Goal: Transaction & Acquisition: Subscribe to service/newsletter

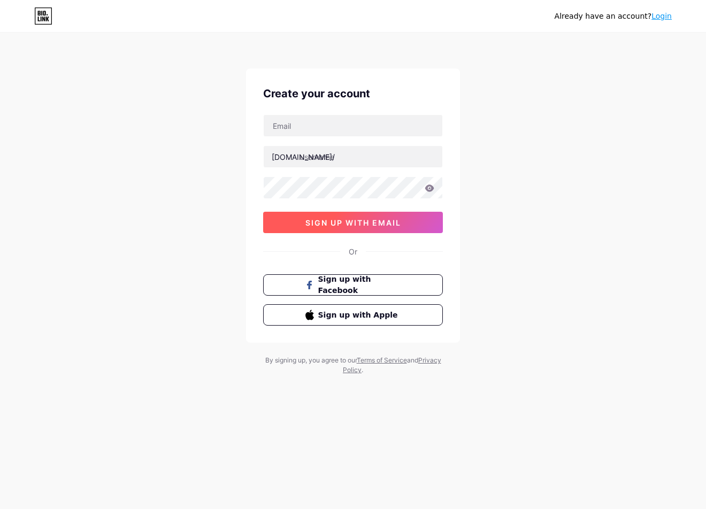
click at [357, 222] on span "sign up with email" at bounding box center [353, 222] width 96 height 9
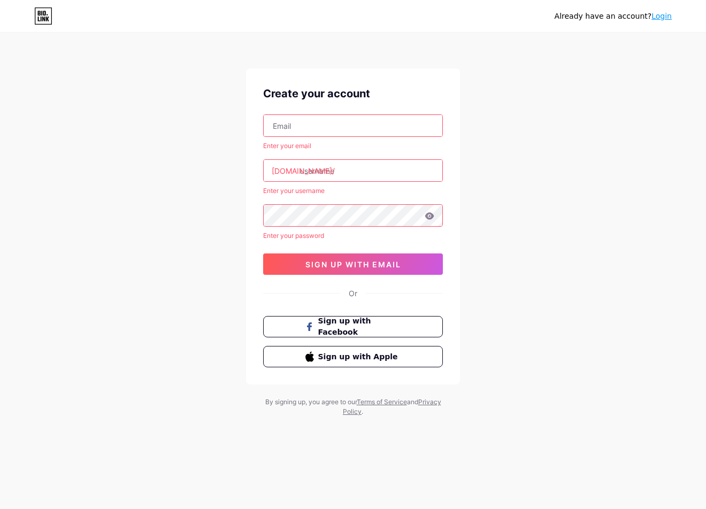
click at [347, 129] on input "text" at bounding box center [353, 125] width 179 height 21
click at [306, 120] on input "text" at bounding box center [353, 125] width 179 height 21
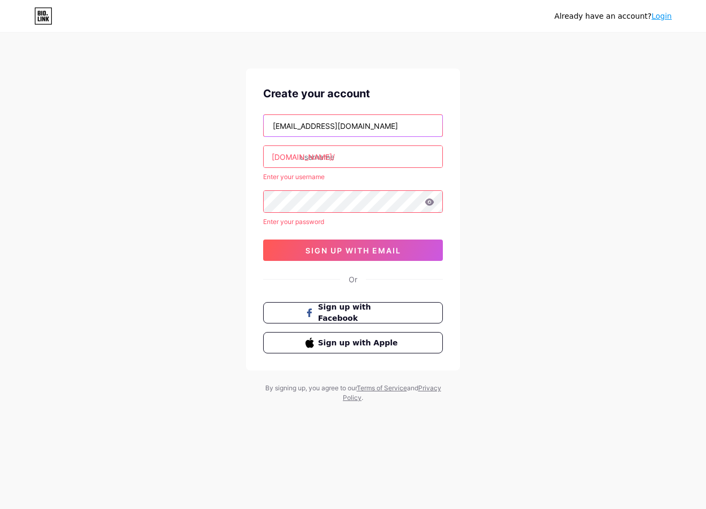
type input "[EMAIL_ADDRESS][DOMAIN_NAME]"
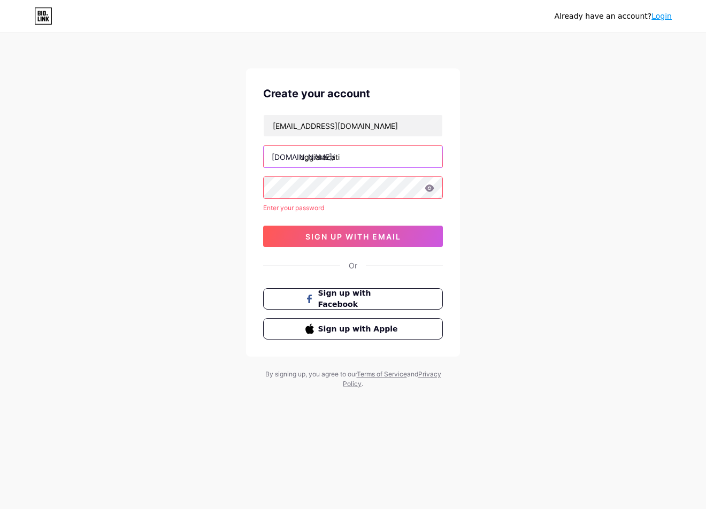
type input "oggiaracati"
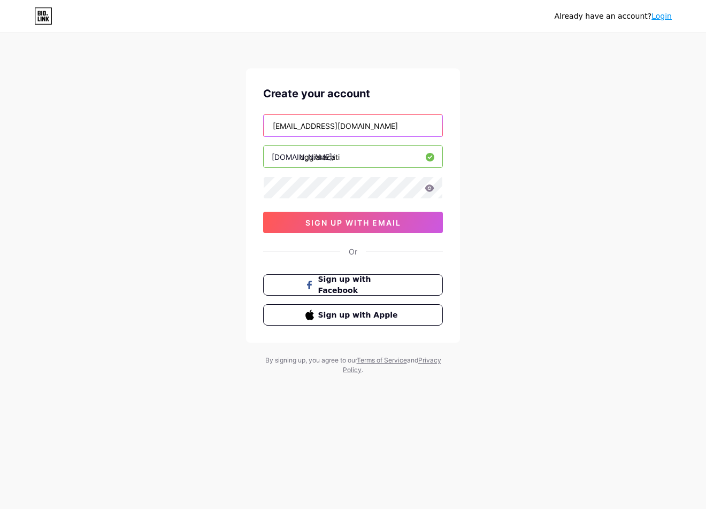
click at [302, 126] on input "[EMAIL_ADDRESS][DOMAIN_NAME]" at bounding box center [353, 125] width 179 height 21
click at [327, 163] on input "oggiaracati" at bounding box center [353, 156] width 179 height 21
click at [284, 155] on div "bio.link/" at bounding box center [303, 156] width 63 height 11
drag, startPoint x: 269, startPoint y: 157, endPoint x: 364, endPoint y: 153, distance: 94.2
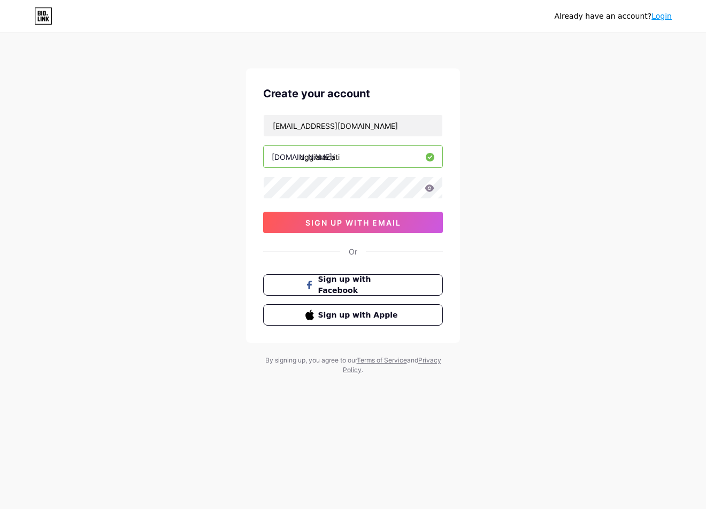
click at [364, 153] on input "oggiaracati" at bounding box center [353, 156] width 179 height 21
click at [354, 154] on input "oggiaracati" at bounding box center [353, 156] width 179 height 21
drag, startPoint x: 353, startPoint y: 154, endPoint x: 261, endPoint y: 157, distance: 92.5
click at [261, 157] on div "Create your account oggiaracati@gmail.com bio.link/ oggiaracati 0cAFcWeA4-LCcoB…" at bounding box center [353, 205] width 214 height 274
click at [274, 154] on div "bio.link/" at bounding box center [303, 156] width 63 height 11
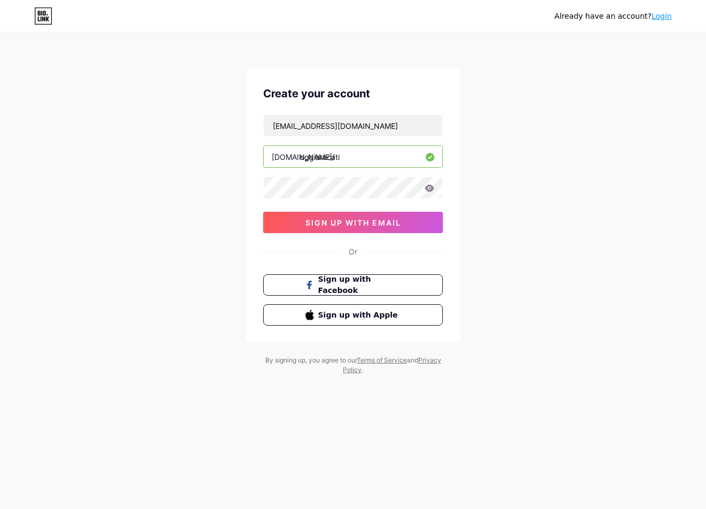
drag, startPoint x: 271, startPoint y: 156, endPoint x: 324, endPoint y: 157, distance: 53.5
click at [335, 156] on input "oggiaracati" at bounding box center [353, 156] width 179 height 21
click at [343, 158] on input "oggiaracati" at bounding box center [353, 156] width 179 height 21
click at [431, 187] on icon at bounding box center [429, 187] width 9 height 7
click at [486, 184] on div "Already have an account? Login Create your account oggiaracati@gmail.com bio.li…" at bounding box center [353, 204] width 706 height 409
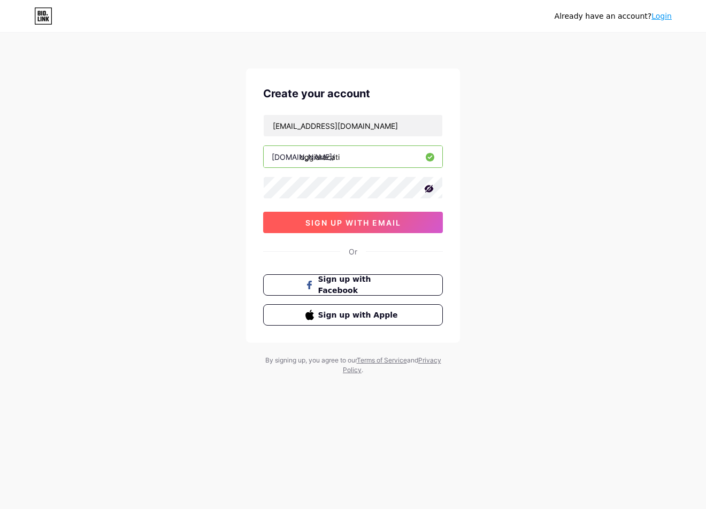
click at [387, 215] on button "sign up with email" at bounding box center [353, 222] width 180 height 21
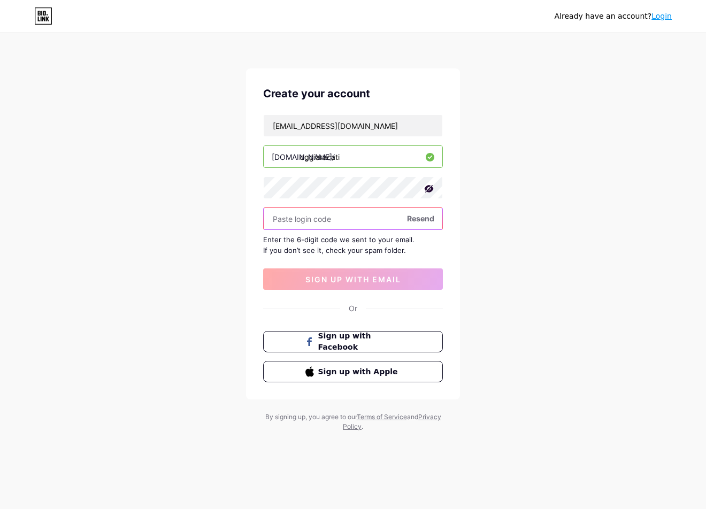
drag, startPoint x: 337, startPoint y: 210, endPoint x: 334, endPoint y: 200, distance: 10.0
click at [337, 210] on input "text" at bounding box center [353, 218] width 179 height 21
click at [334, 216] on input "text" at bounding box center [353, 218] width 179 height 21
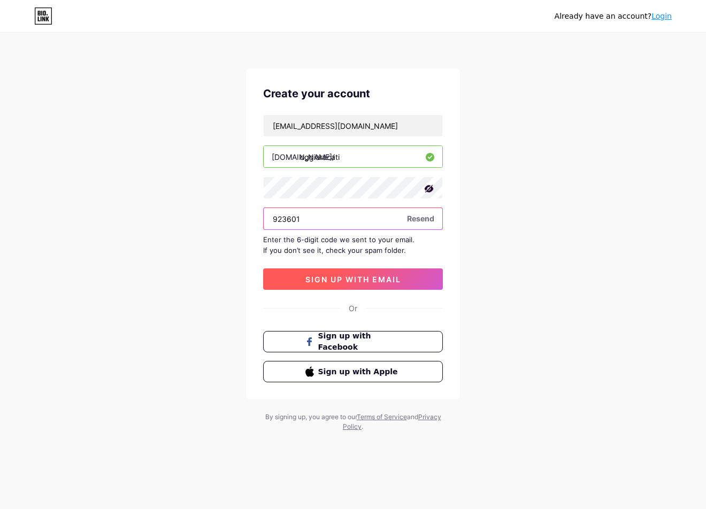
type input "923601"
click at [343, 271] on button "sign up with email" at bounding box center [353, 278] width 180 height 21
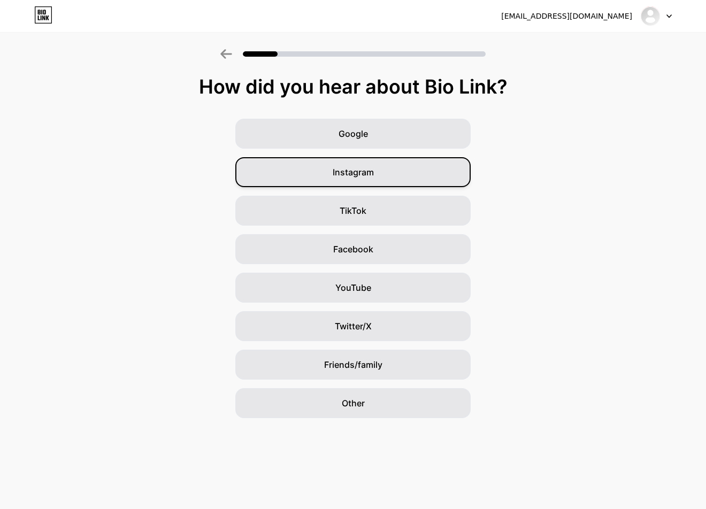
click at [264, 172] on div "Instagram" at bounding box center [352, 172] width 235 height 30
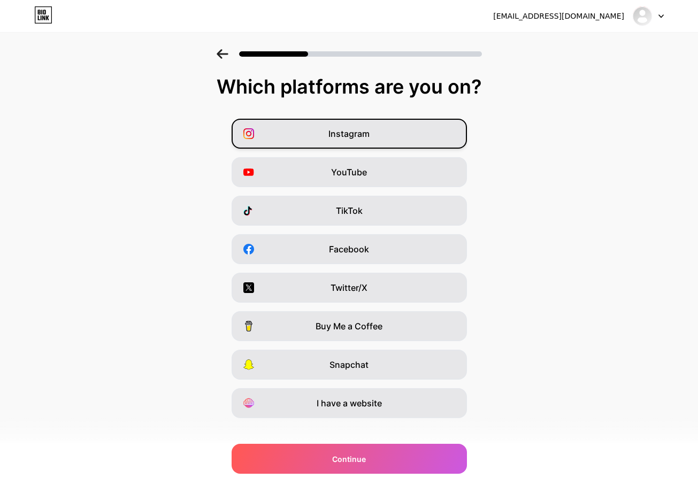
click at [388, 132] on div "Instagram" at bounding box center [348, 134] width 235 height 30
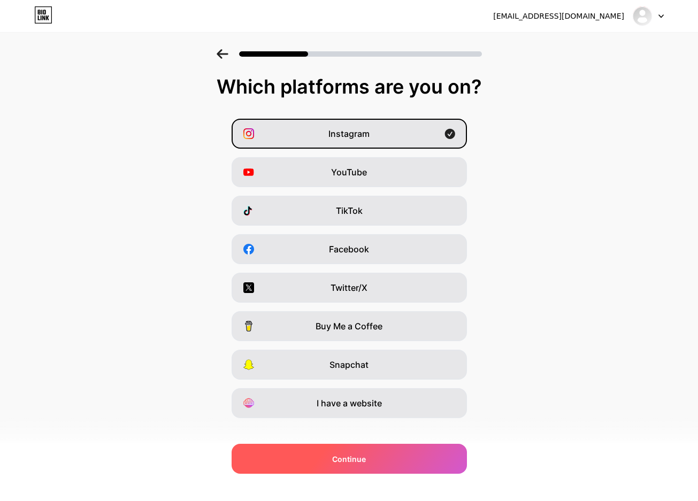
click at [366, 453] on span "Continue" at bounding box center [349, 458] width 34 height 11
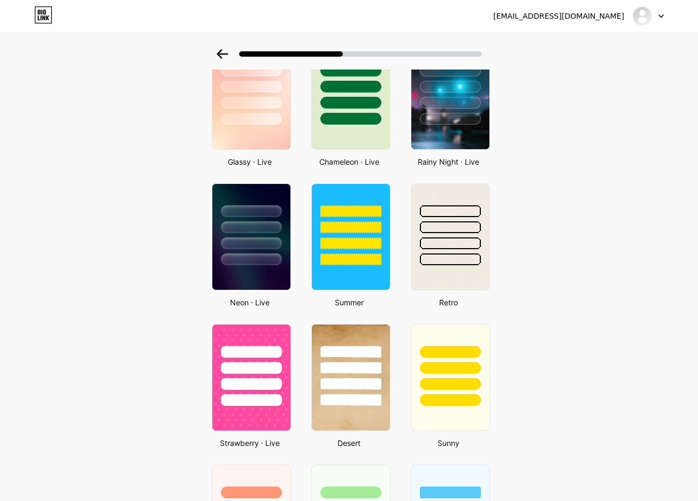
scroll to position [374, 0]
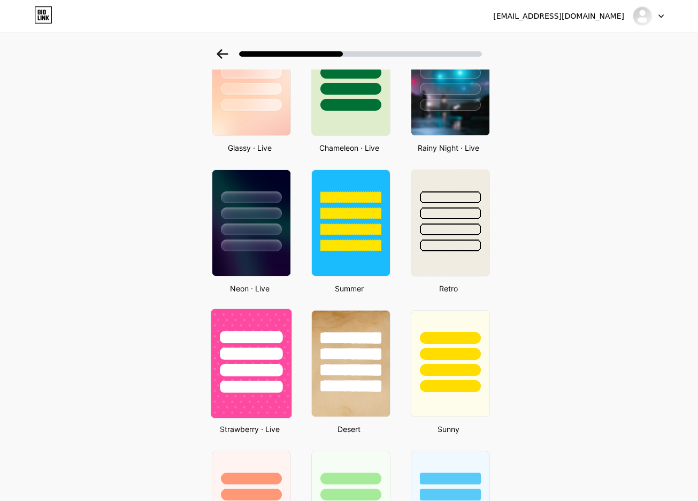
click at [243, 344] on div at bounding box center [251, 351] width 80 height 84
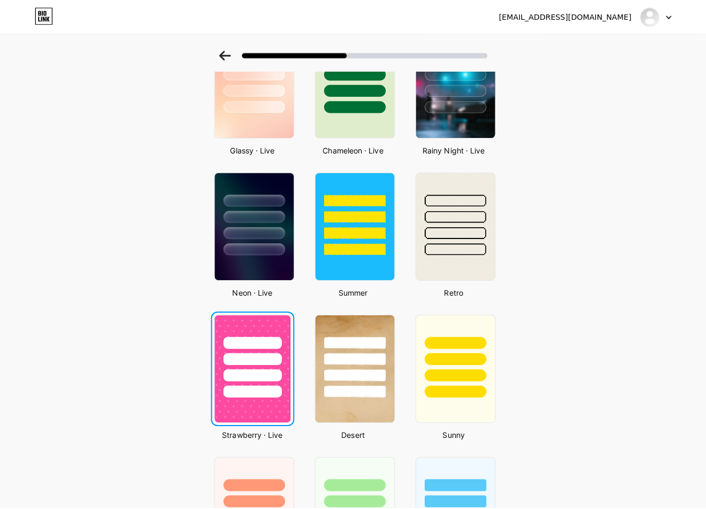
scroll to position [0, 0]
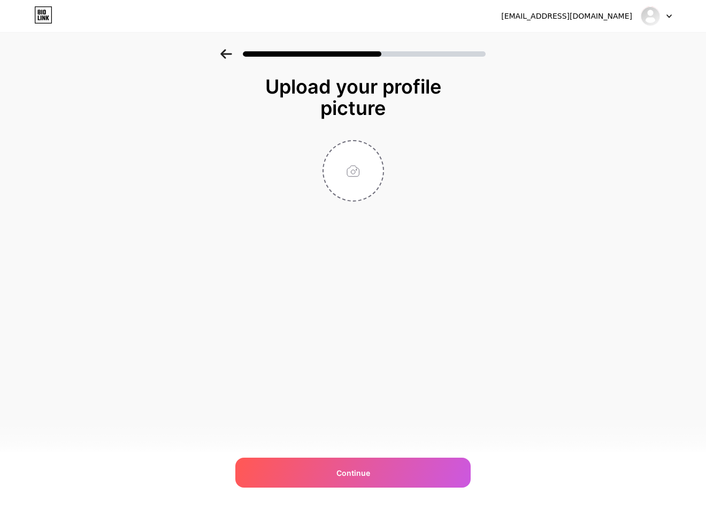
type input "C:\fakepath\497014696_17842123068492200_5261735610139302778_n.jpg"
click at [323, 442] on div "oggiaracati@gmail.com Logout Link Copied Upload your profile picture Continue" at bounding box center [353, 254] width 706 height 509
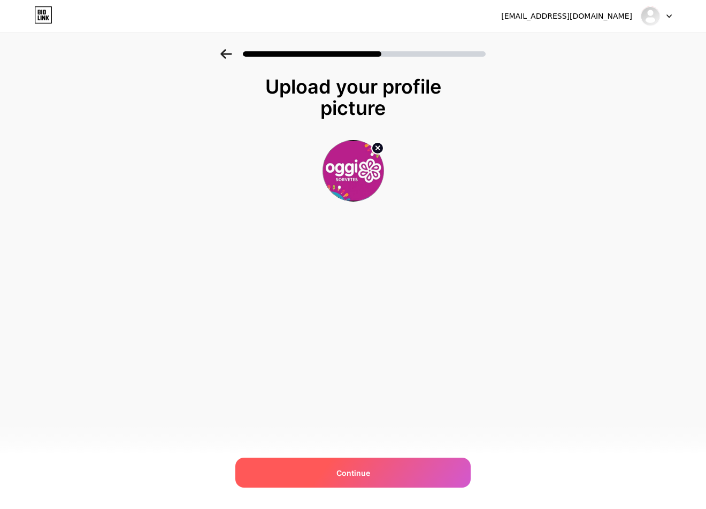
click at [318, 464] on div "Continue" at bounding box center [352, 473] width 235 height 30
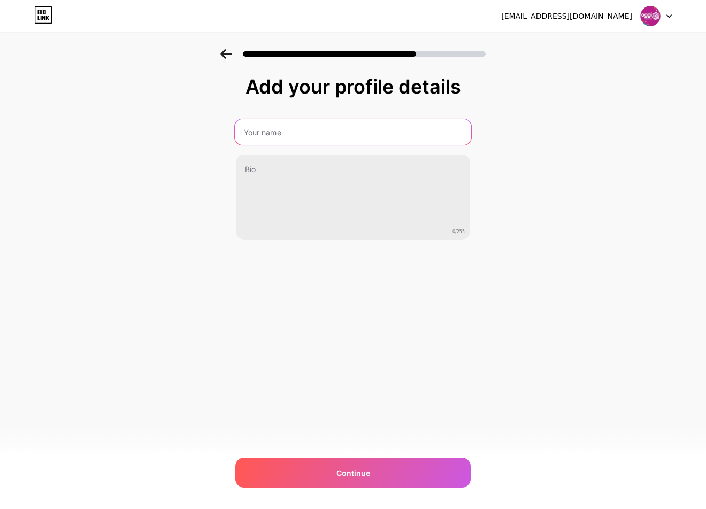
click at [383, 120] on input "text" at bounding box center [353, 132] width 236 height 26
type input "Oggi Sorvetes Aracati"
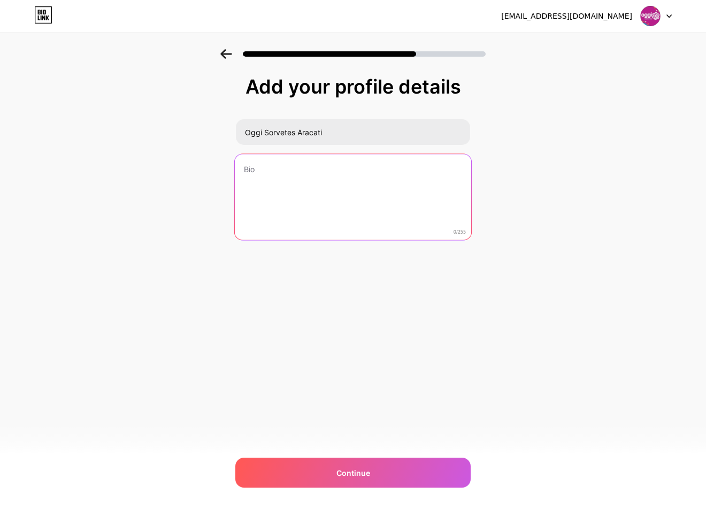
click at [342, 190] on textarea at bounding box center [353, 197] width 236 height 87
paste textarea "🍦A maior rede de sorvetes do Brasil + de 90 sabores a preço de fábrica 📍Av Prof…"
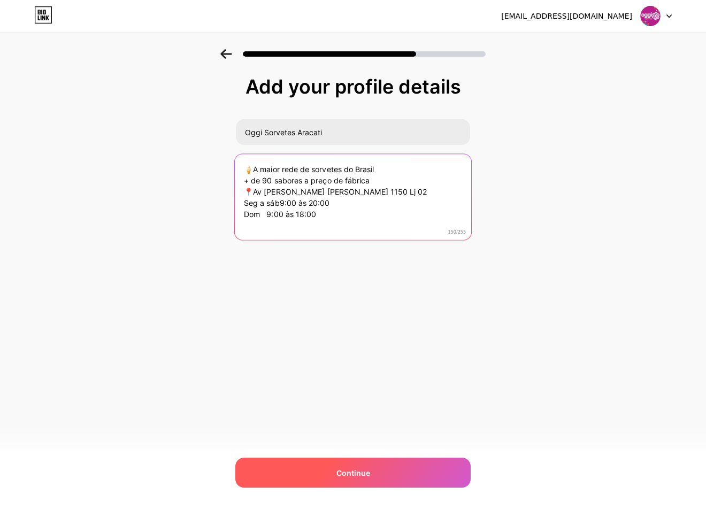
type textarea "🍦A maior rede de sorvetes do Brasil + de 90 sabores a preço de fábrica 📍Av Prof…"
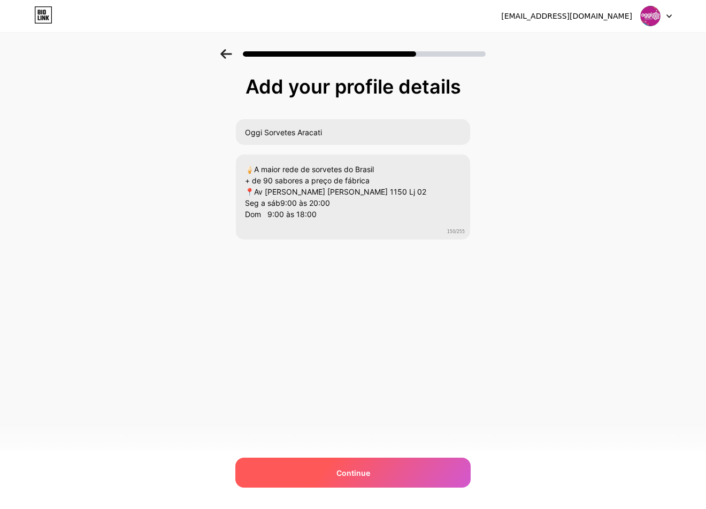
click at [363, 476] on span "Continue" at bounding box center [353, 472] width 34 height 11
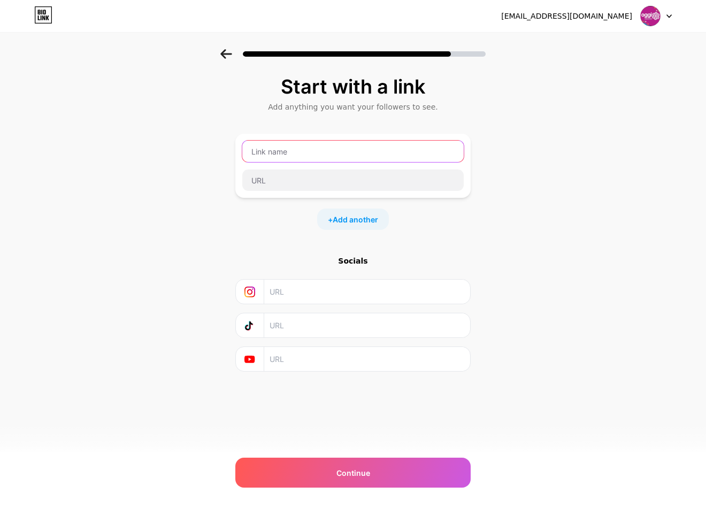
click at [311, 153] on input "text" at bounding box center [352, 151] width 221 height 21
type input "Ifood"
click at [577, 183] on div "Start with a link Add anything you want your followers to see. Ifood + Add anot…" at bounding box center [353, 237] width 706 height 376
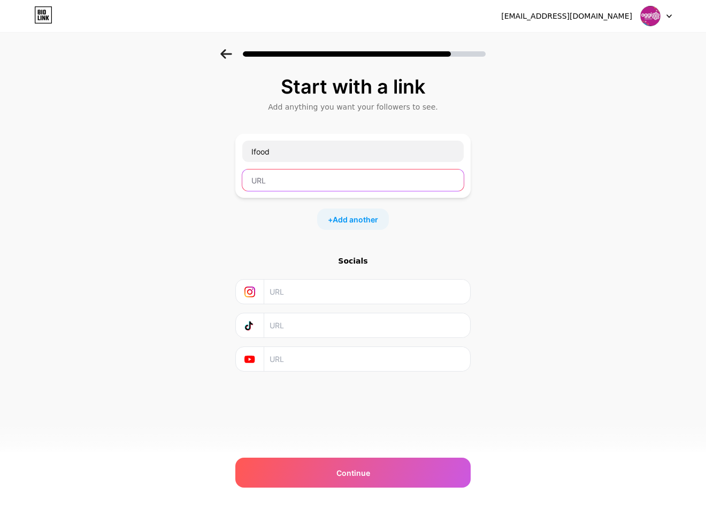
click at [378, 184] on input "text" at bounding box center [352, 179] width 221 height 21
paste input "https://www.ifood.com.br/delivery/fortaleza-ce/oggi-sorvetes-montese-montese/3b…"
type input "https://www.ifood.com.br/delivery/fortaleza-ce/oggi-sorvetes-montese-montese/3b…"
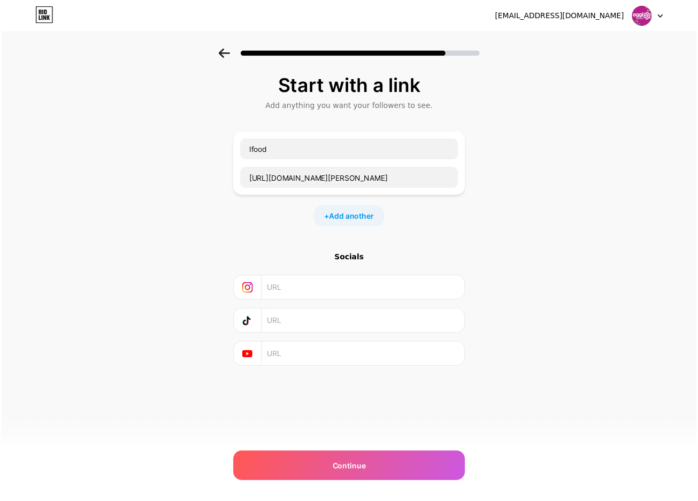
scroll to position [0, 0]
click at [531, 213] on div "Start with a link Add anything you want your followers to see. Ifood https://ww…" at bounding box center [353, 237] width 706 height 376
click at [362, 210] on div "+ Add another" at bounding box center [353, 218] width 72 height 21
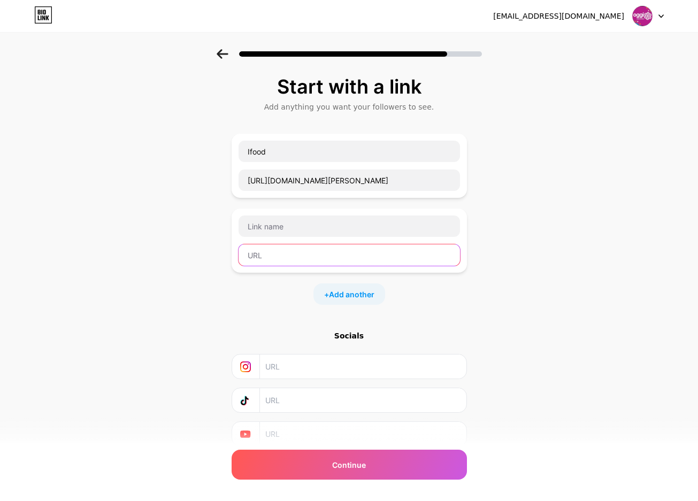
click at [287, 256] on input "text" at bounding box center [348, 254] width 221 height 21
paste input "https://l.instagram.com/?u=http%3A%2F%2Fwa.me%2Fc%2F5588996861114%3Ffbclid%3DPA…"
drag, startPoint x: 307, startPoint y: 259, endPoint x: 188, endPoint y: 253, distance: 119.3
click at [188, 253] on div "Start with a link Add anything you want your followers to see. Ifood https://ww…" at bounding box center [349, 274] width 698 height 451
click at [273, 258] on input "https://l.instagram.com/?u=http%3A%2F%2Fwa.me%2Fc%2F5588996861114%3Ffbclid%3DPA…" at bounding box center [348, 254] width 221 height 21
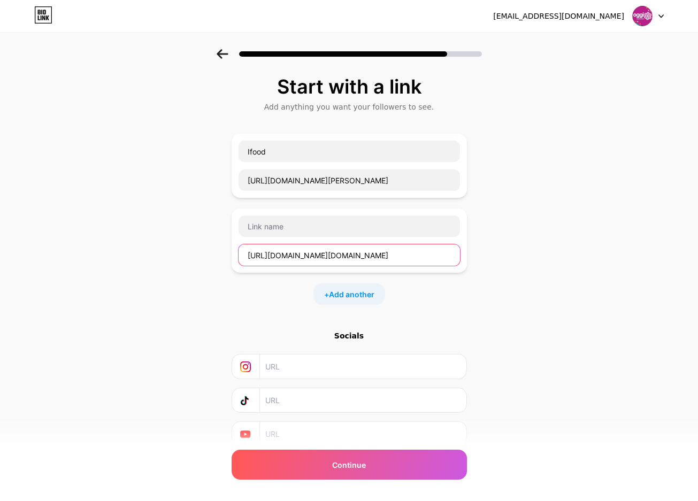
click at [316, 249] on input "https://l.instagram.com/?u=http%3A%2F%2Fwa.me%2Fc%2F5588996861114%3Ffbclid%3DPA…" at bounding box center [348, 254] width 221 height 21
paste input "wa.me/5588996861114?text=Ol%C3%A1,%20vim%20do%20instagram%20e%20queria%20mais%2…"
type input "https://wa.me/5588996861114?text=Ol%C3%A1,%20vim%20do%20instagram%20e%20queria%…"
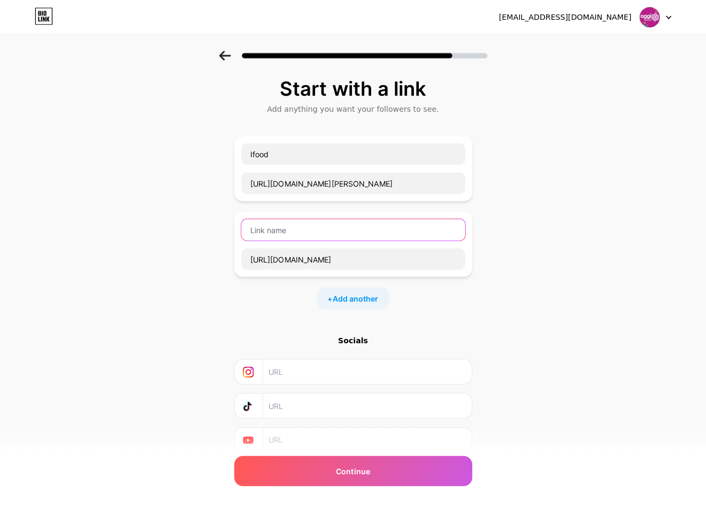
scroll to position [0, 0]
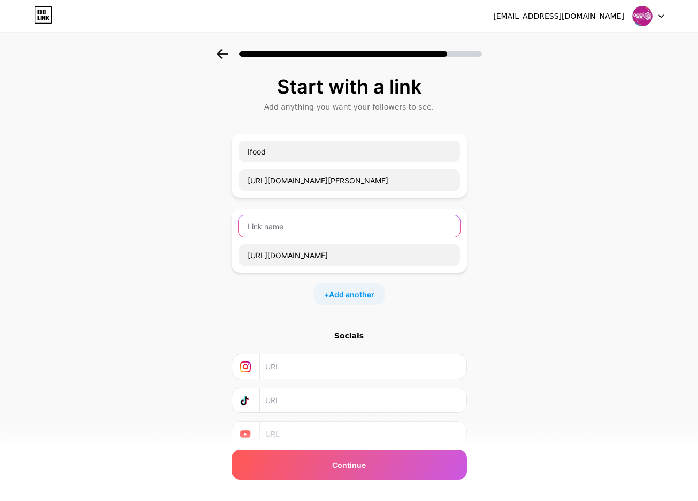
click at [319, 229] on input "text" at bounding box center [348, 225] width 221 height 21
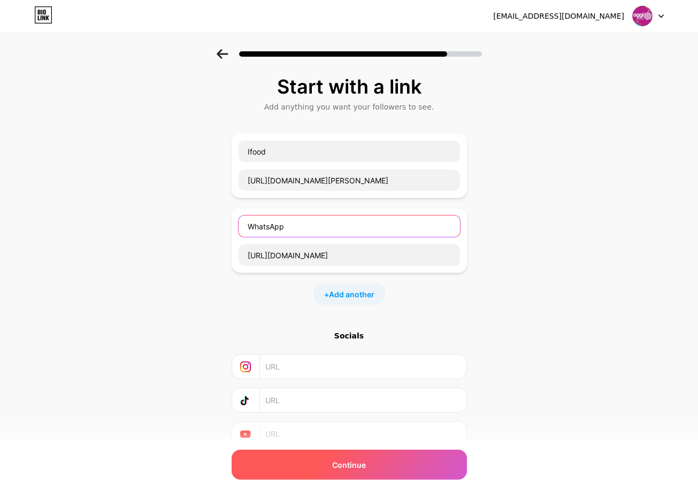
type input "WhatsApp"
click at [336, 462] on span "Continue" at bounding box center [349, 464] width 34 height 11
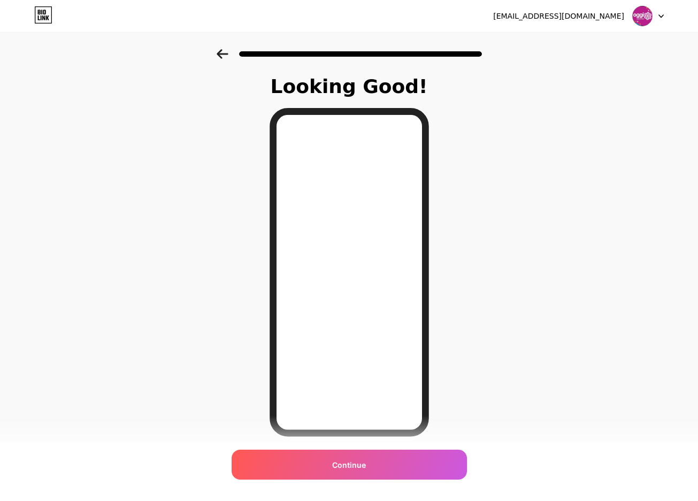
click at [339, 451] on div "Continue" at bounding box center [348, 465] width 235 height 30
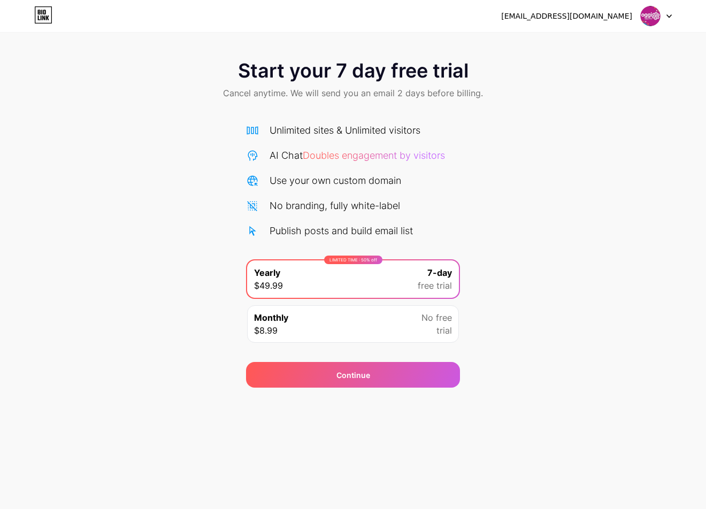
click at [544, 290] on div "Start your 7 day free trial Cancel anytime. We will send you an email 2 days be…" at bounding box center [353, 218] width 706 height 338
click at [651, 30] on div "oggiaracati@gmail.com Logout" at bounding box center [353, 16] width 706 height 32
click at [653, 18] on img at bounding box center [650, 16] width 20 height 20
click at [586, 14] on div "[EMAIL_ADDRESS][DOMAIN_NAME]" at bounding box center [566, 16] width 131 height 11
click at [49, 18] on icon at bounding box center [43, 14] width 18 height 17
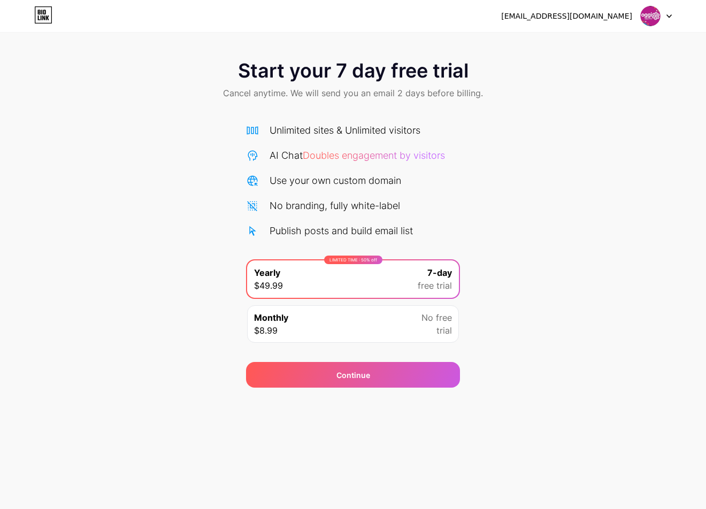
click at [329, 123] on div "Unlimited sites & Unlimited visitors" at bounding box center [344, 130] width 151 height 14
click at [277, 320] on span "Monthly" at bounding box center [271, 317] width 34 height 13
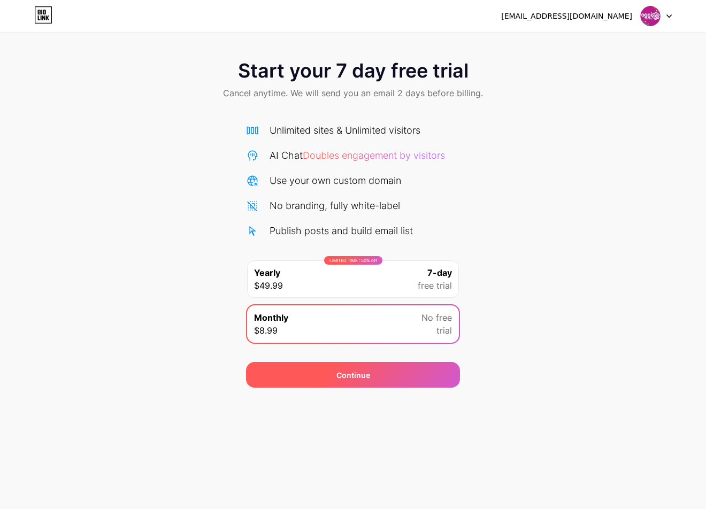
click at [327, 373] on div "Continue" at bounding box center [353, 375] width 214 height 26
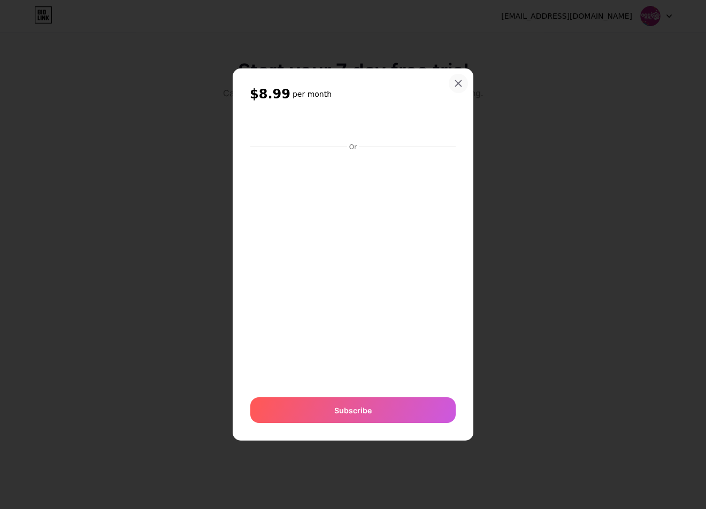
click at [454, 85] on icon at bounding box center [458, 83] width 9 height 9
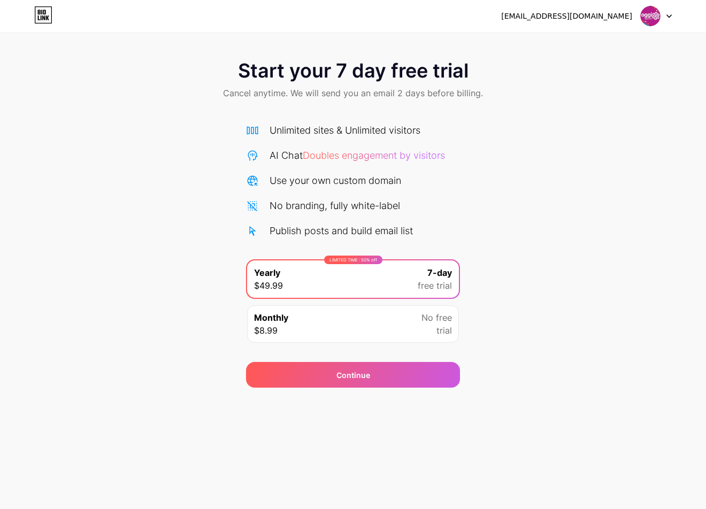
click at [647, 26] on img at bounding box center [650, 16] width 20 height 20
click at [642, 18] on img at bounding box center [650, 16] width 20 height 20
click at [605, 189] on div "Start your 7 day free trial Cancel anytime. We will send you an email 2 days be…" at bounding box center [353, 218] width 706 height 338
click at [648, 248] on div "Start your 7 day free trial Cancel anytime. We will send you an email 2 days be…" at bounding box center [353, 218] width 706 height 338
click at [649, 13] on img at bounding box center [650, 16] width 20 height 20
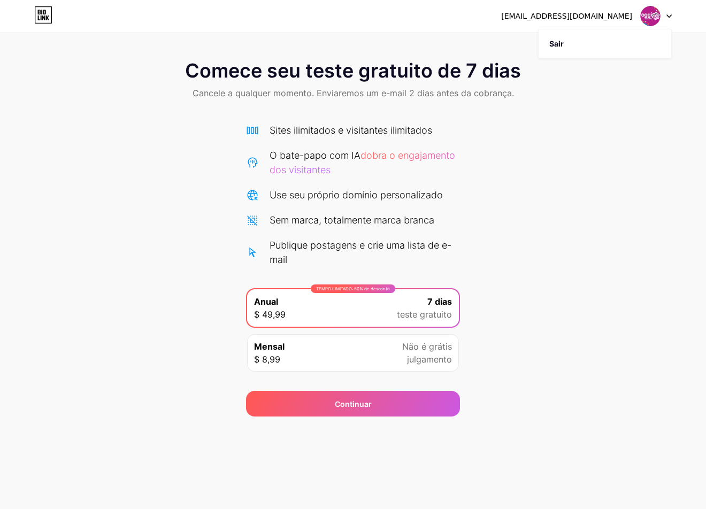
click at [511, 235] on div "Comece seu teste gratuito de 7 dias Cancele a qualquer momento. Enviaremos um e…" at bounding box center [353, 232] width 706 height 367
click at [417, 295] on div "7 dias teste gratuito" at bounding box center [424, 308] width 55 height 26
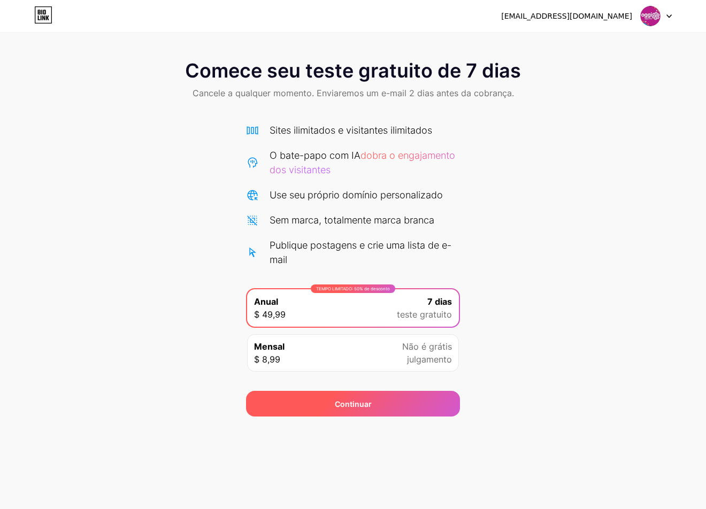
click at [367, 393] on div "Continuar" at bounding box center [353, 404] width 214 height 26
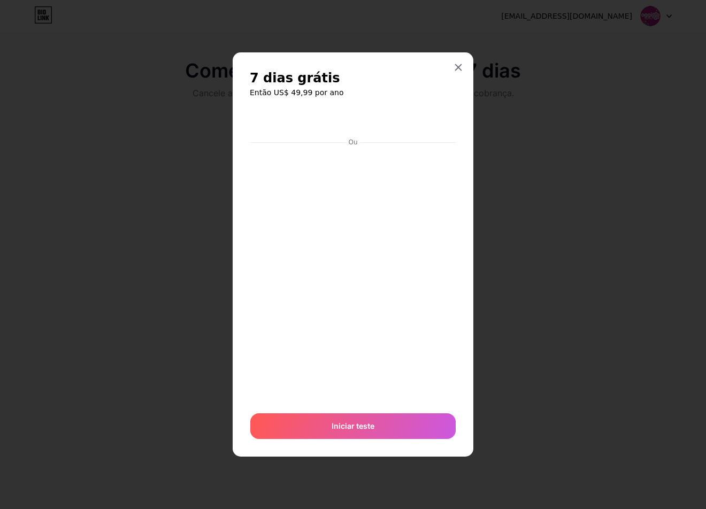
click at [458, 105] on div "7 dias grátis Então US$ 49,99 por ano Ou Iniciar teste" at bounding box center [353, 254] width 241 height 404
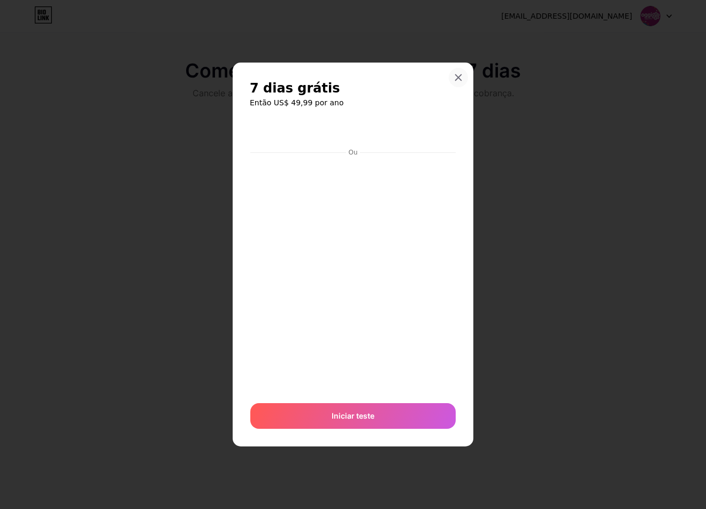
click at [454, 86] on div "7 dias grátis Então US$ 49,99 por ano Ou Iniciar teste" at bounding box center [353, 255] width 206 height 350
click at [458, 80] on icon at bounding box center [458, 77] width 9 height 9
